Goal: Task Accomplishment & Management: Manage account settings

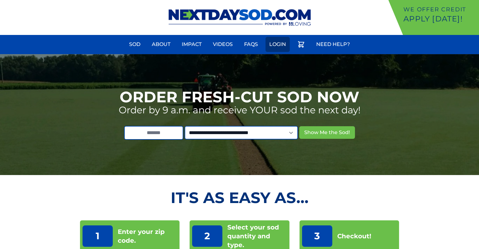
click at [274, 40] on link "Login" at bounding box center [277, 44] width 24 height 15
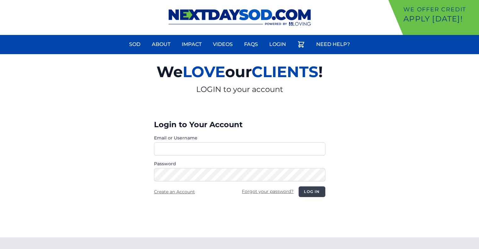
type input "**********"
click at [312, 190] on button "Log in" at bounding box center [311, 191] width 26 height 11
